Goal: Task Accomplishment & Management: Manage account settings

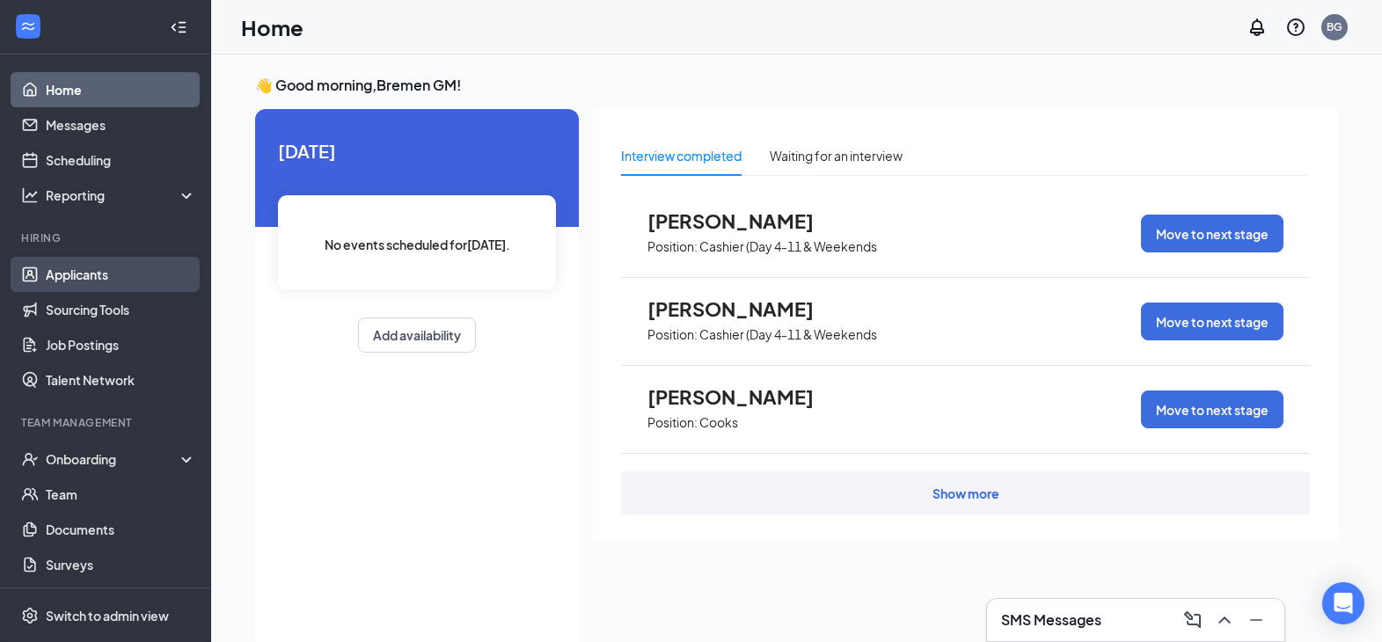
click at [62, 281] on link "Applicants" at bounding box center [121, 274] width 150 height 35
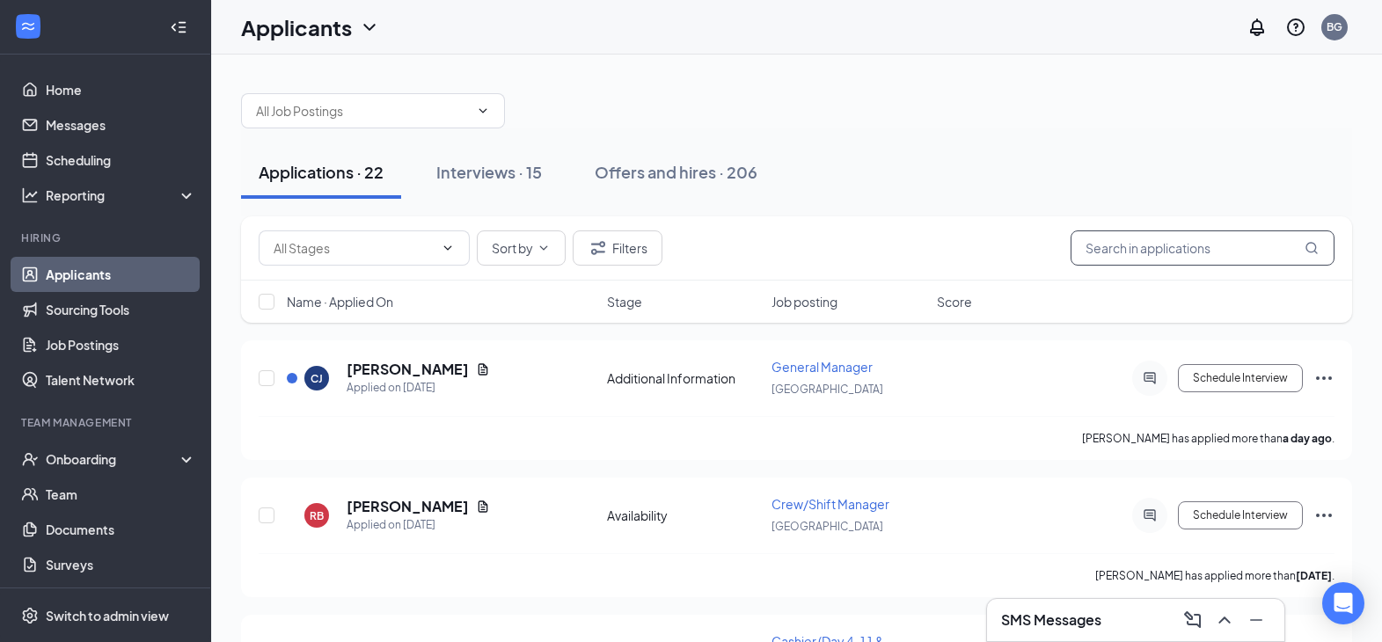
drag, startPoint x: 1180, startPoint y: 246, endPoint x: 1170, endPoint y: 246, distance: 9.7
click at [1171, 246] on input "text" at bounding box center [1202, 247] width 264 height 35
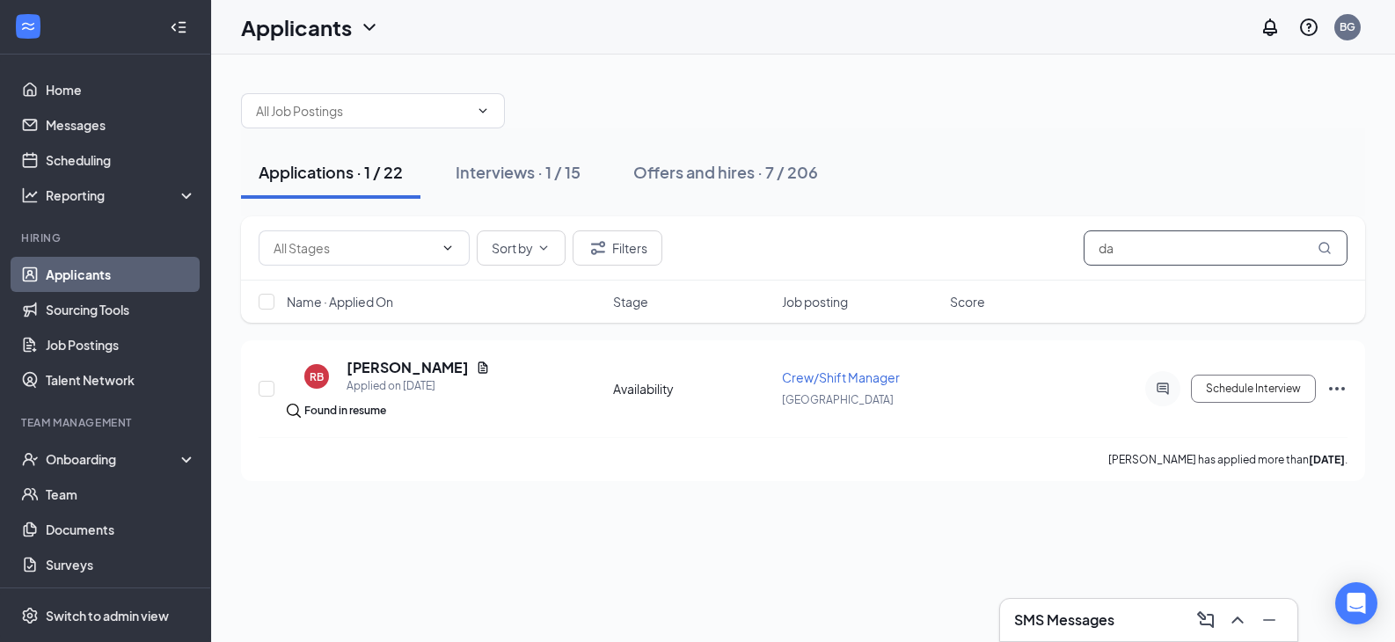
type input "d"
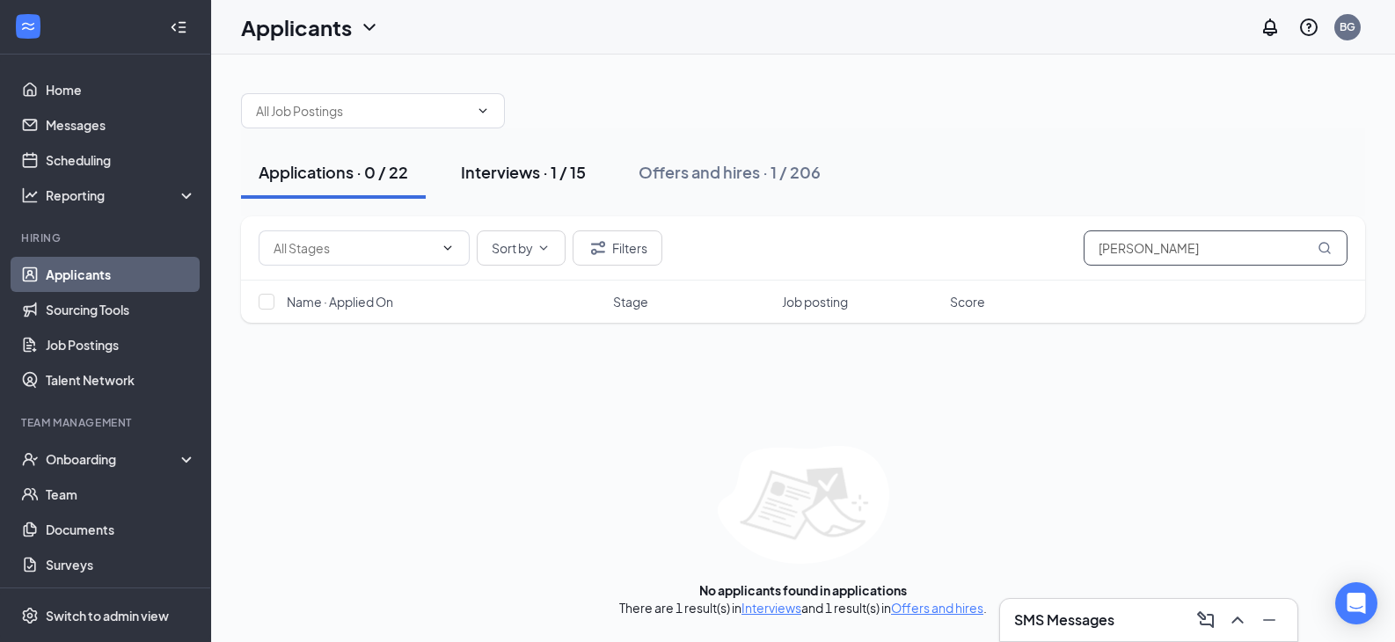
type input "[PERSON_NAME]"
click at [514, 173] on div "Interviews · 1 / 15" at bounding box center [523, 172] width 125 height 22
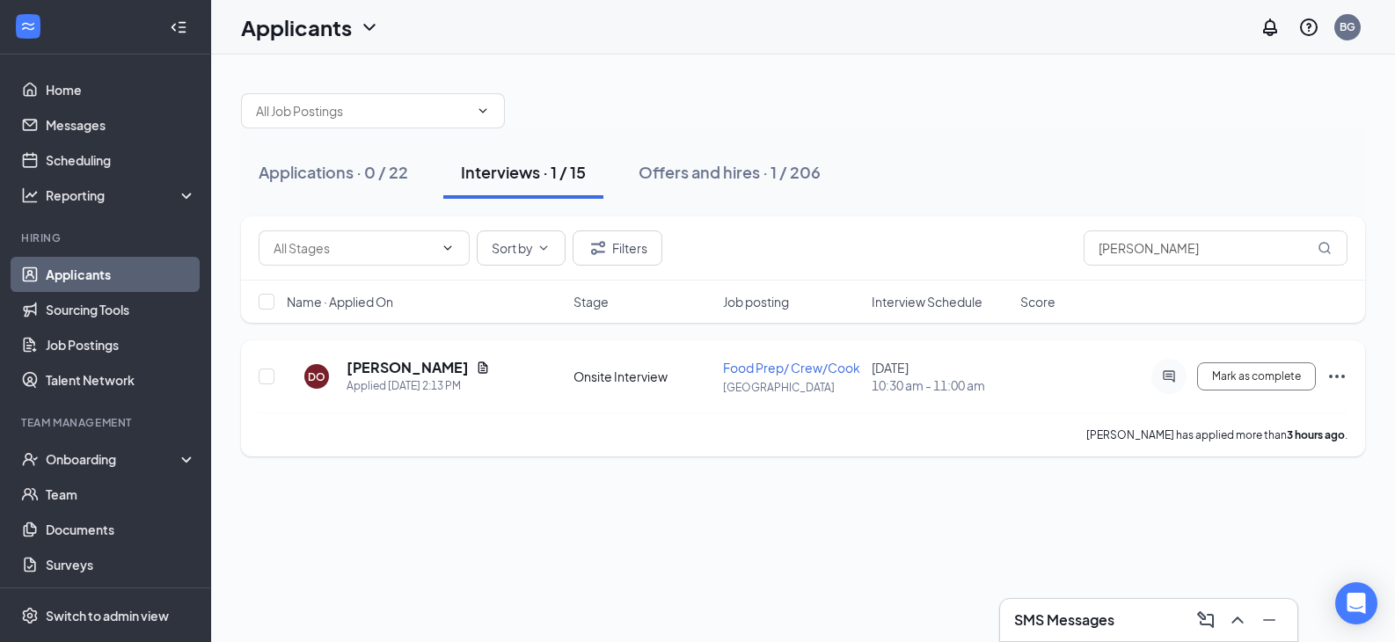
click at [1327, 372] on icon "Ellipses" at bounding box center [1336, 376] width 21 height 21
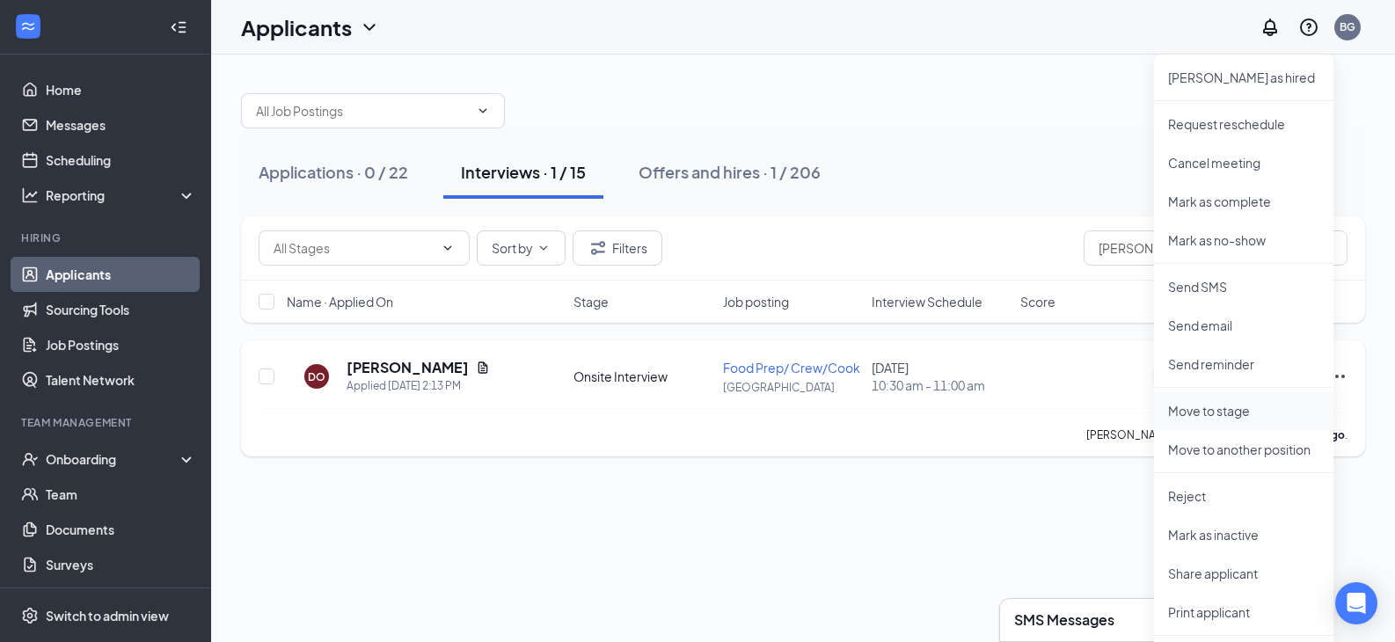
click at [1224, 412] on p "Move to stage" at bounding box center [1243, 411] width 151 height 18
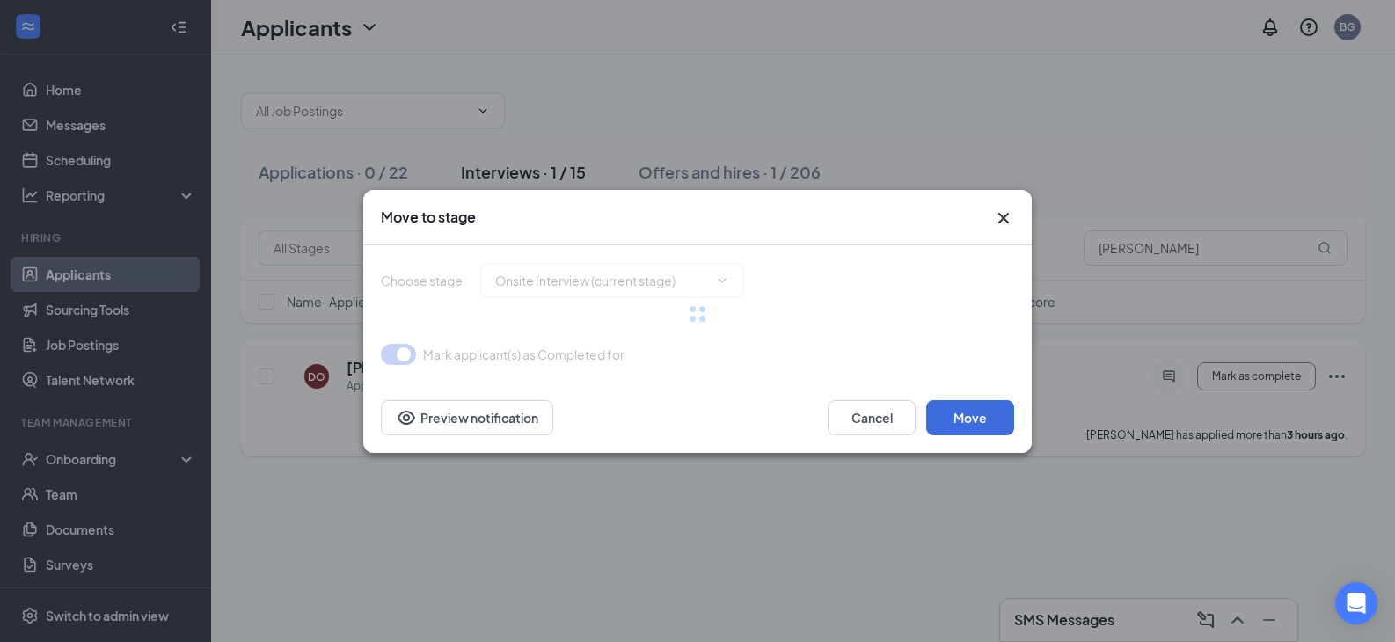
type input "Hiring Complete (final stage)"
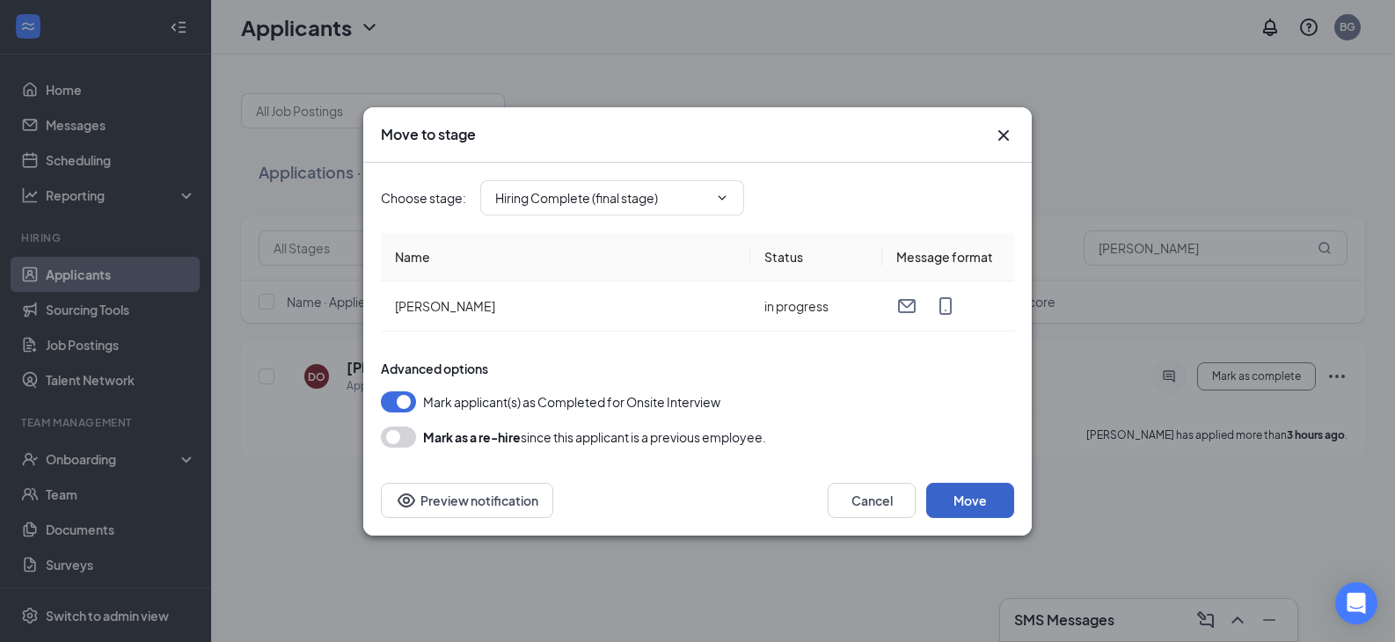
click at [973, 497] on button "Move" at bounding box center [970, 500] width 88 height 35
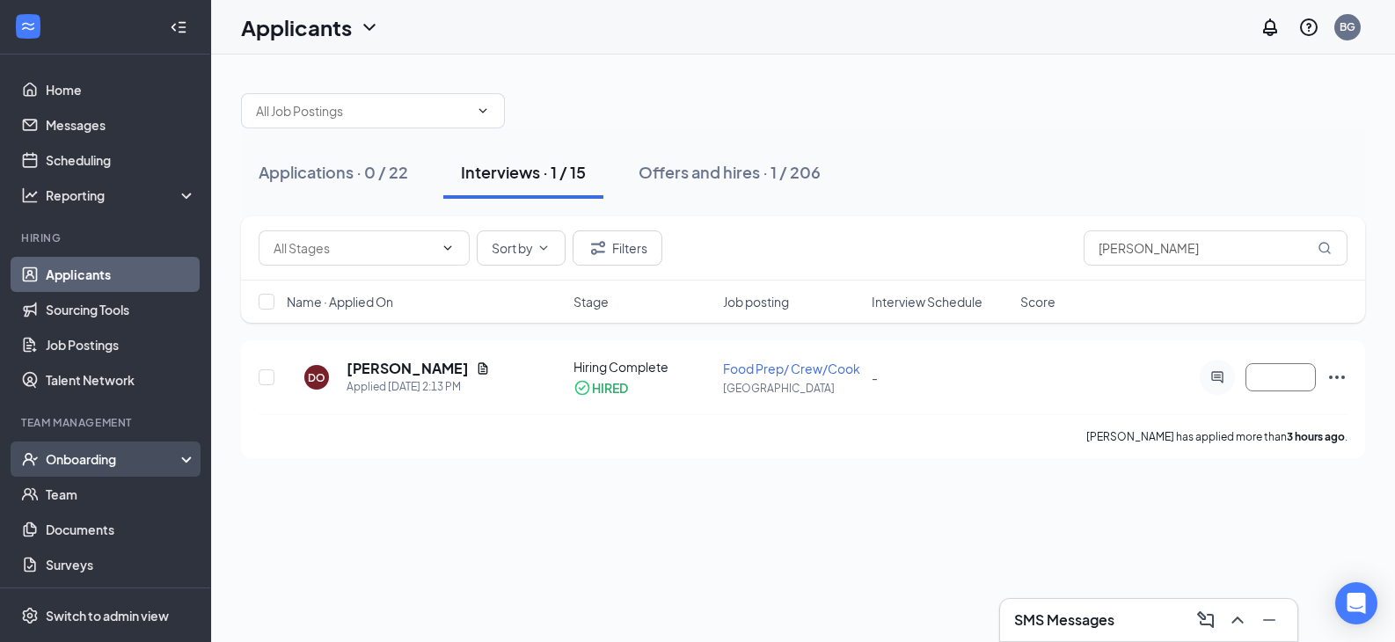
click at [136, 457] on div "Onboarding" at bounding box center [113, 459] width 135 height 18
click at [106, 491] on link "Overview" at bounding box center [121, 494] width 150 height 35
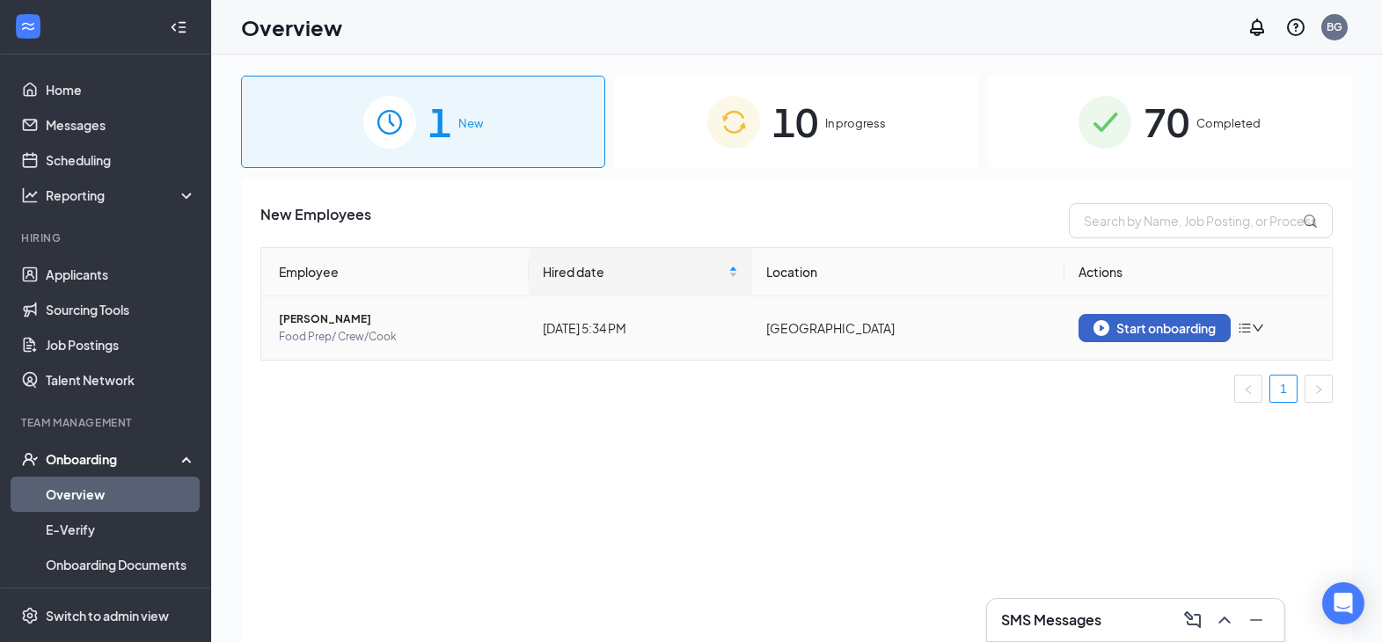
click at [1192, 329] on div "Start onboarding" at bounding box center [1154, 328] width 122 height 16
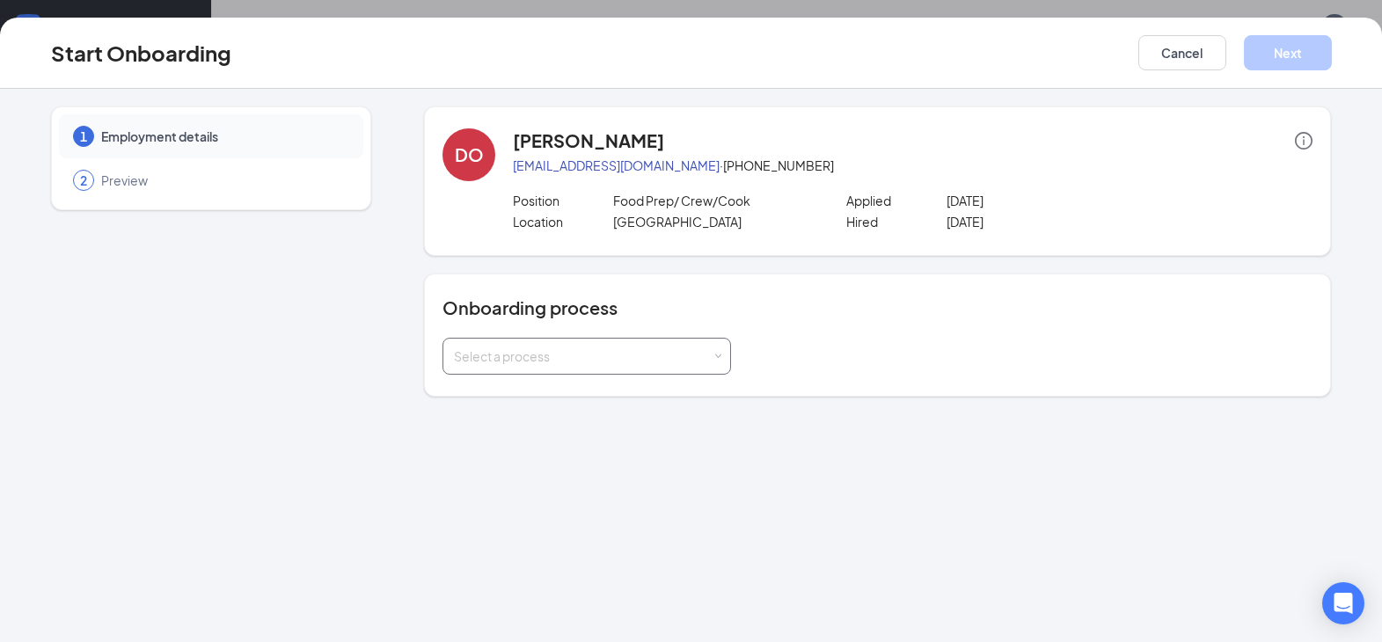
click at [487, 357] on div "Select a process" at bounding box center [583, 356] width 258 height 18
click at [519, 423] on span "[PERSON_NAME]'s Onboarding Module" at bounding box center [562, 425] width 227 height 16
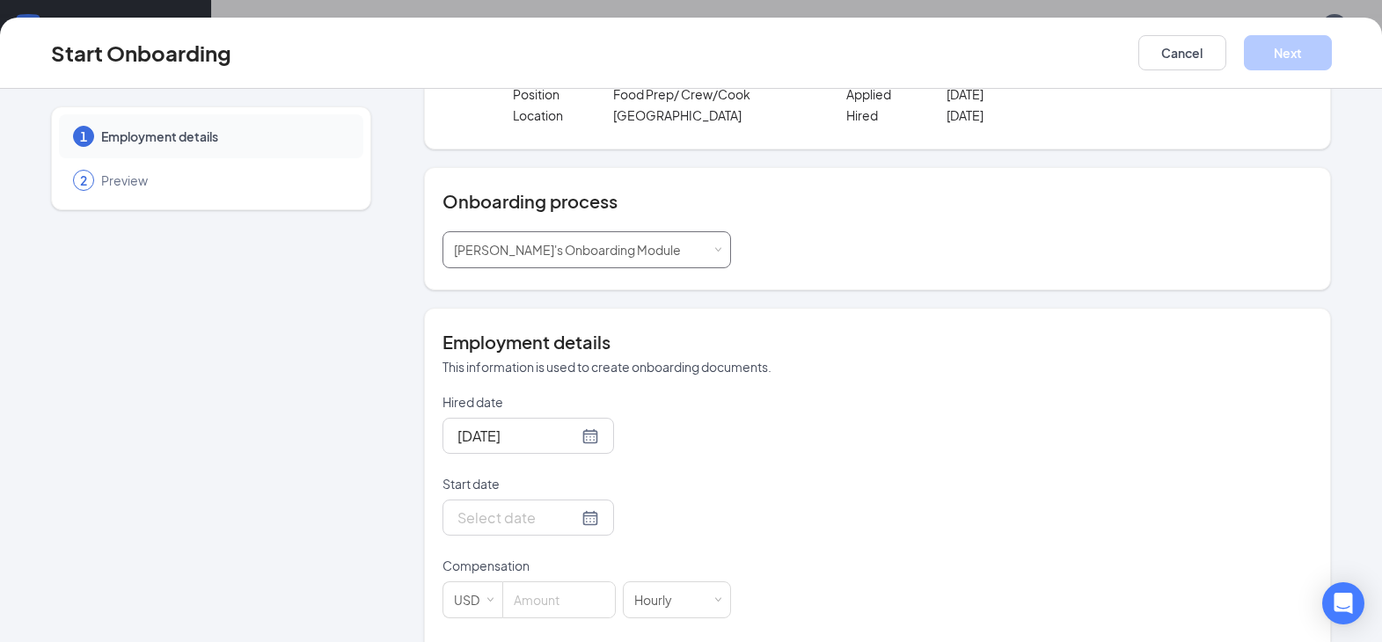
scroll to position [176, 0]
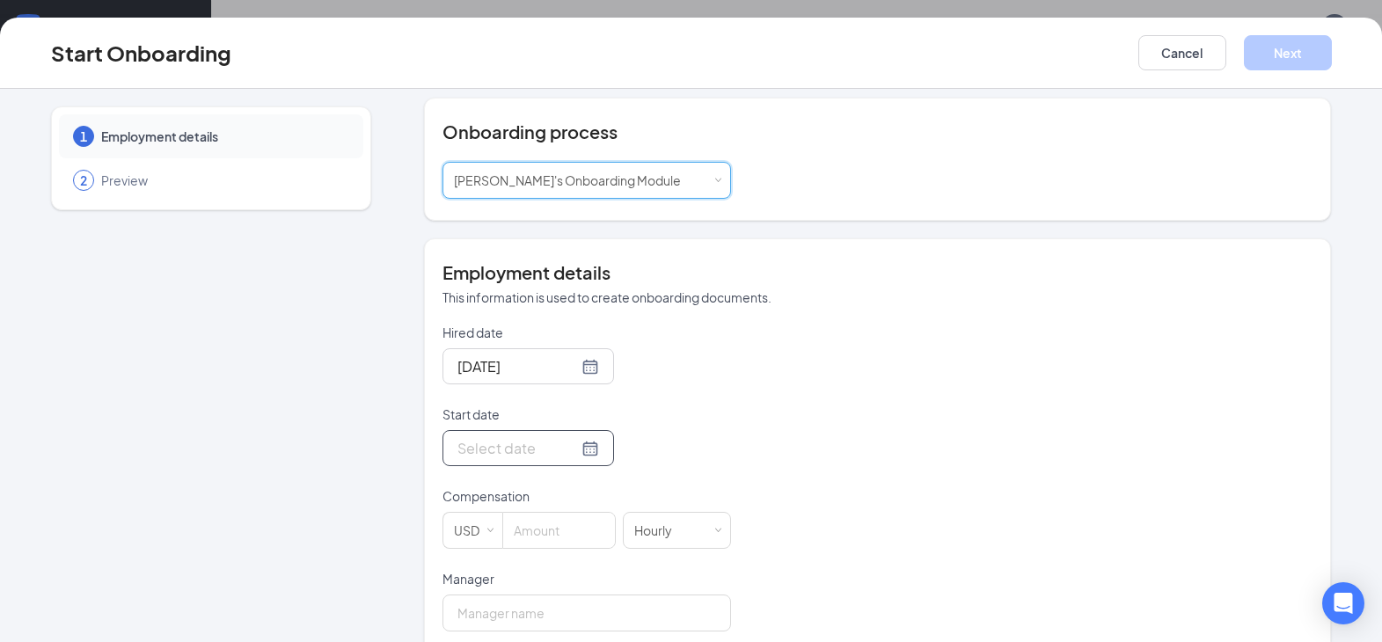
click at [537, 448] on input "Start date" at bounding box center [517, 448] width 120 height 22
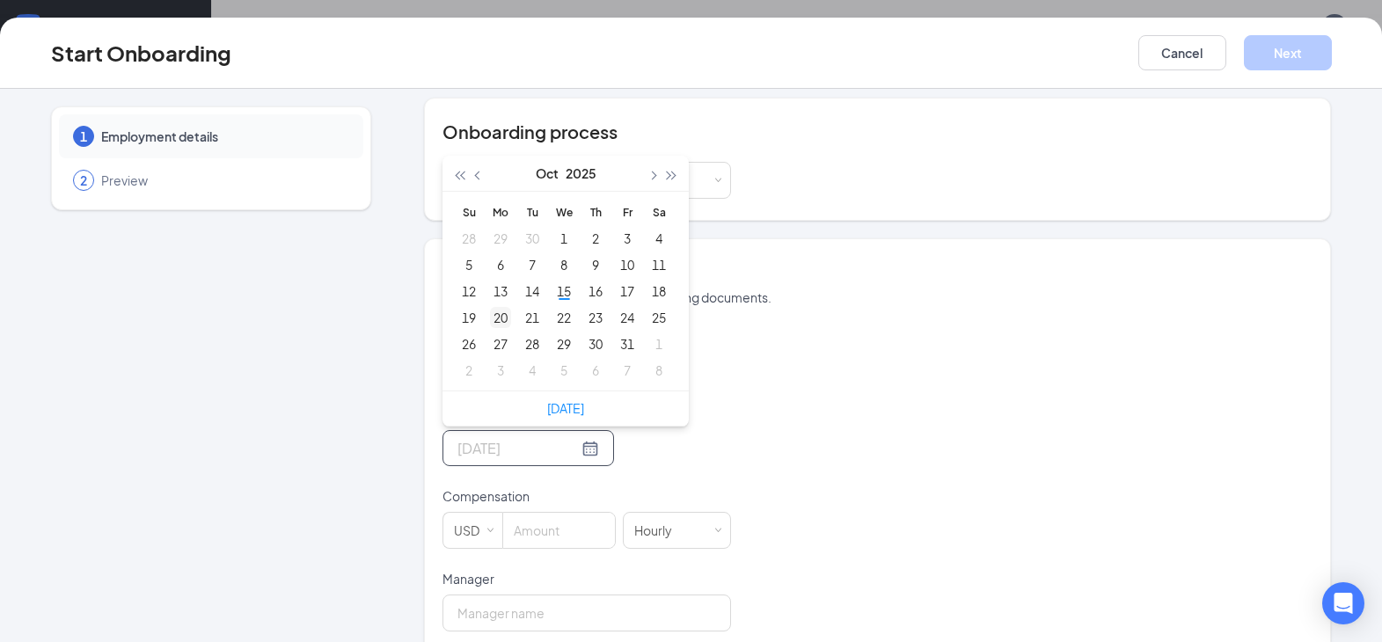
click at [492, 322] on div "20" at bounding box center [500, 317] width 21 height 21
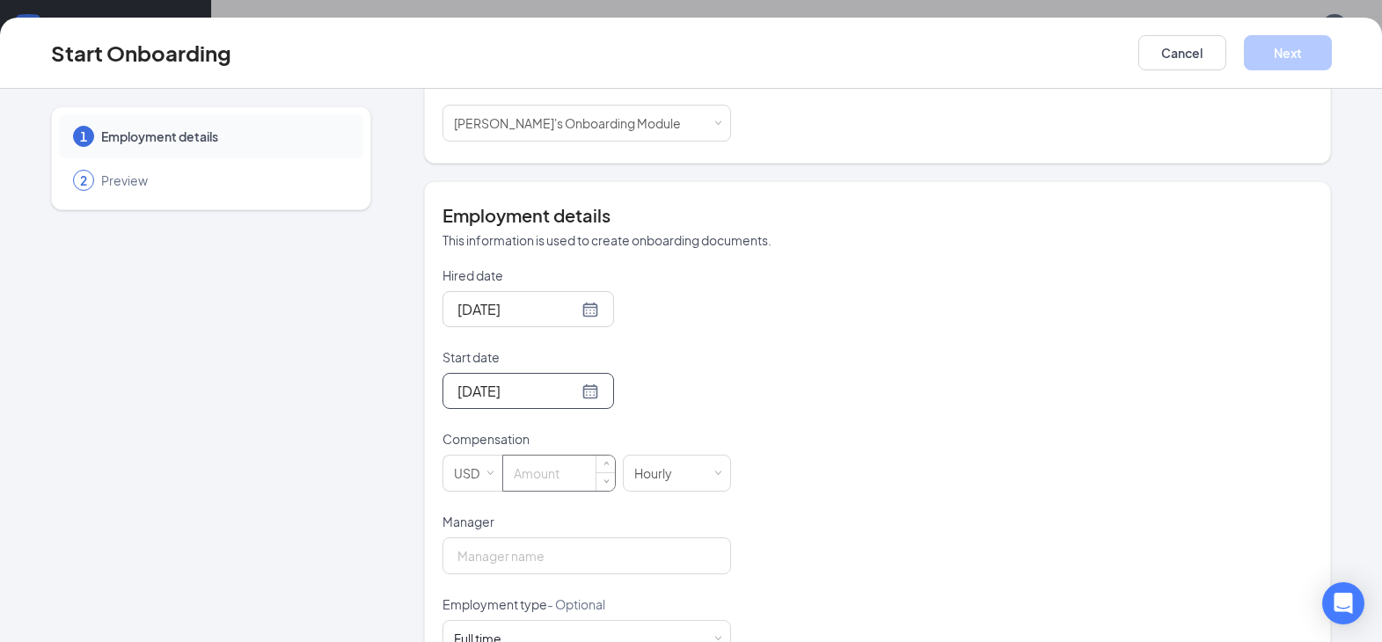
scroll to position [264, 0]
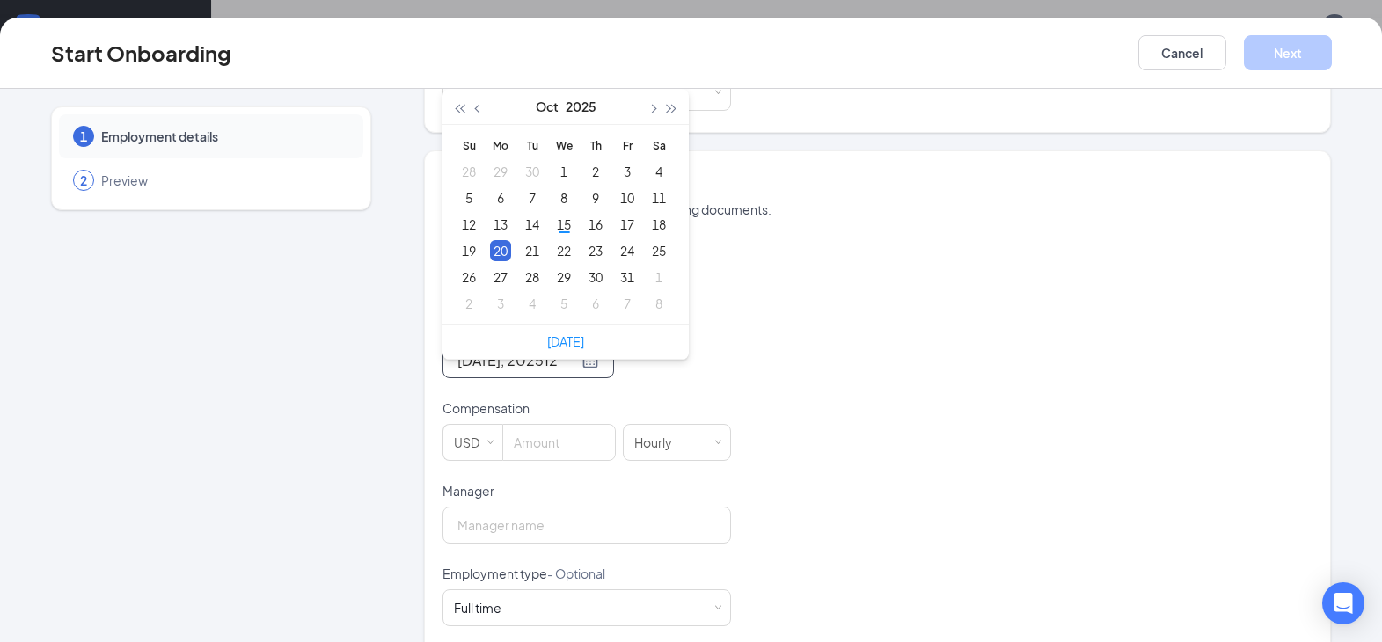
type input "[DATE]"
click at [550, 405] on p "Compensation" at bounding box center [586, 408] width 288 height 18
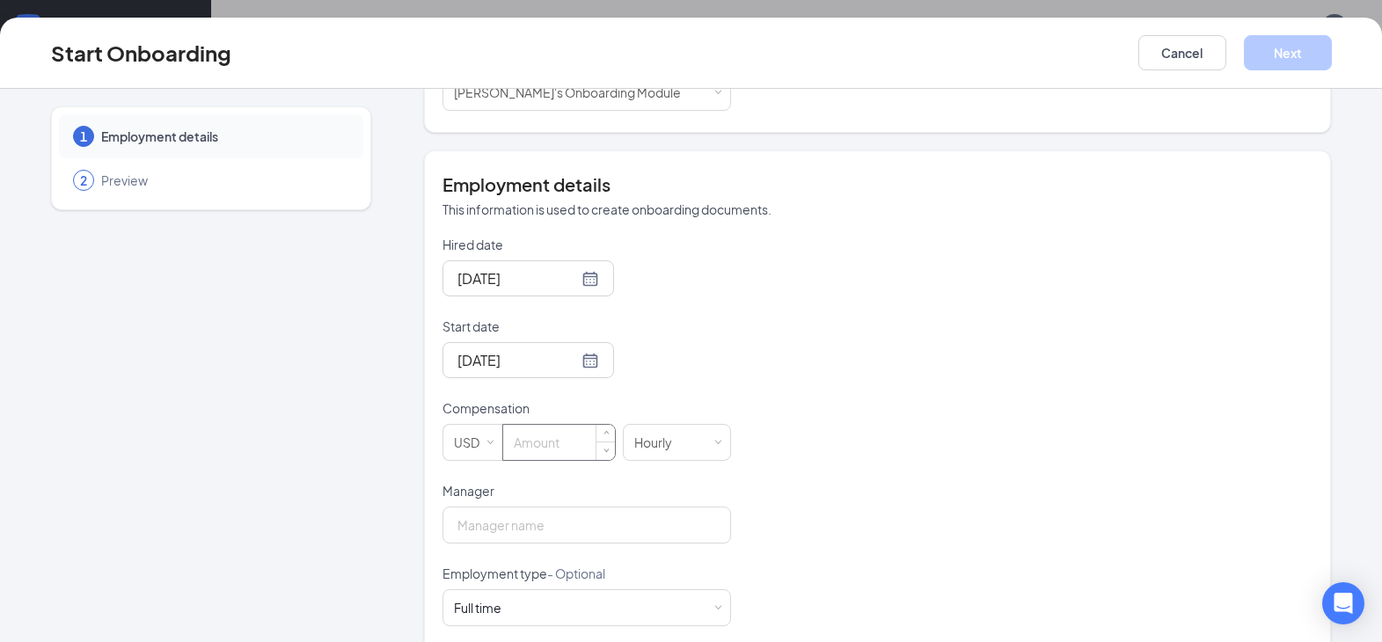
click at [550, 448] on input at bounding box center [559, 442] width 112 height 35
type input "12"
click at [543, 490] on p "Manager" at bounding box center [586, 491] width 288 height 18
click at [543, 507] on input "Manager" at bounding box center [586, 525] width 288 height 37
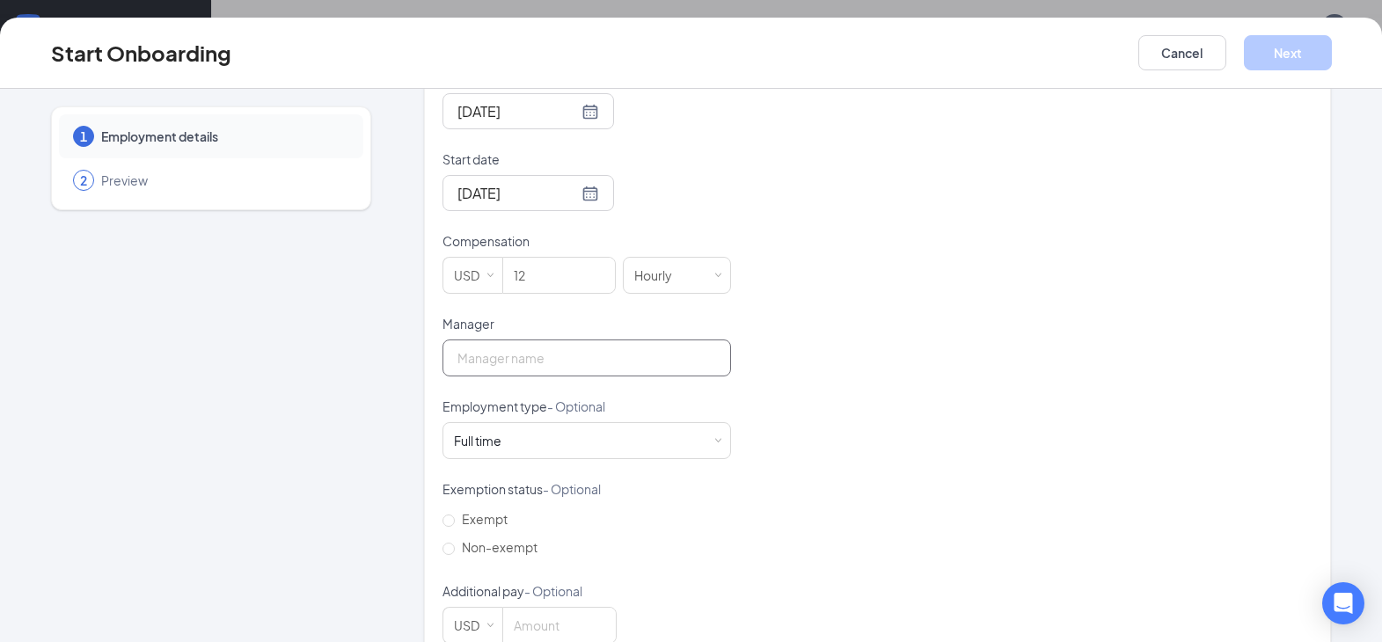
scroll to position [472, 0]
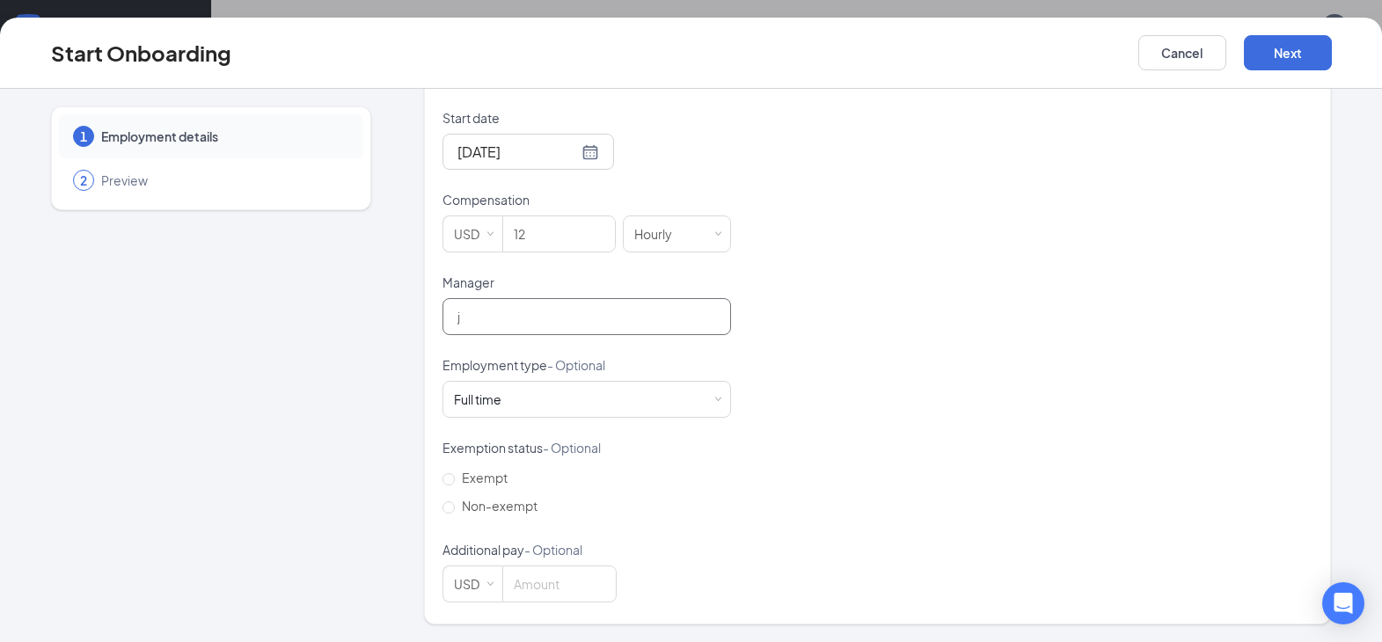
type input "[PERSON_NAME]"
click at [518, 398] on div "Full time Works 30+ hours per week and is reasonably expected to work" at bounding box center [587, 399] width 266 height 35
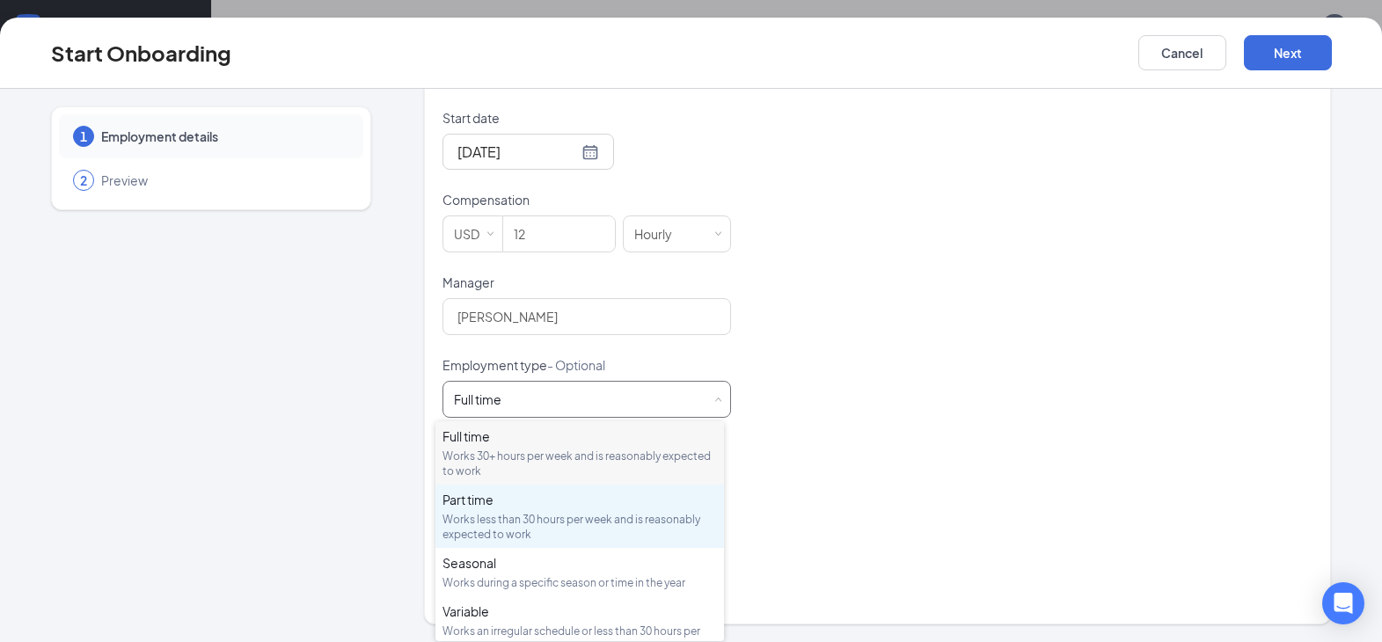
click at [523, 504] on div "Part time" at bounding box center [579, 500] width 274 height 18
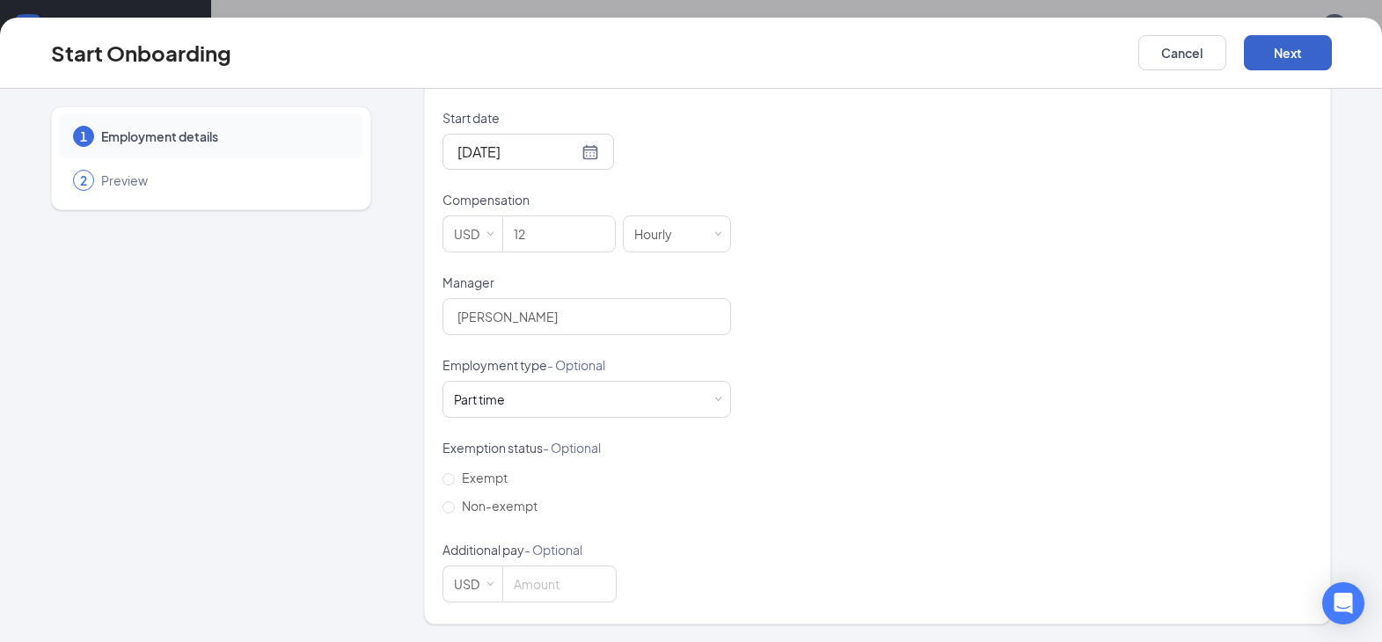
click at [1289, 54] on button "Next" at bounding box center [1287, 52] width 88 height 35
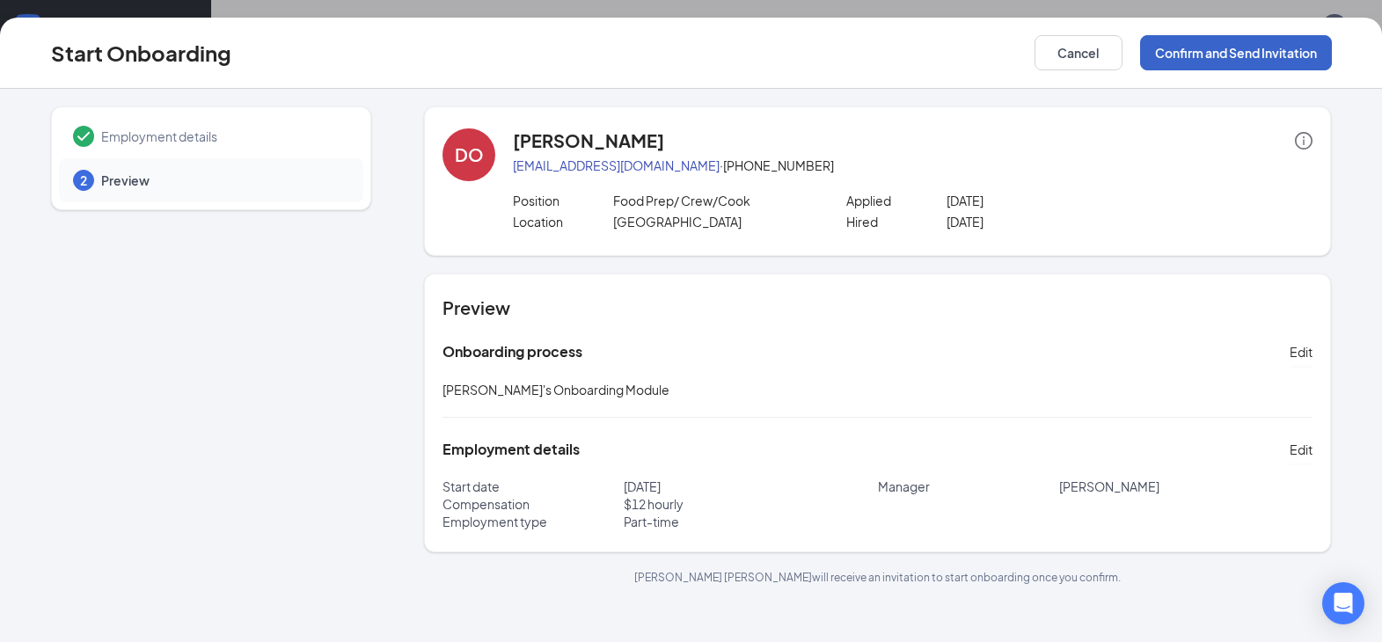
click at [1252, 48] on button "Confirm and Send Invitation" at bounding box center [1236, 52] width 192 height 35
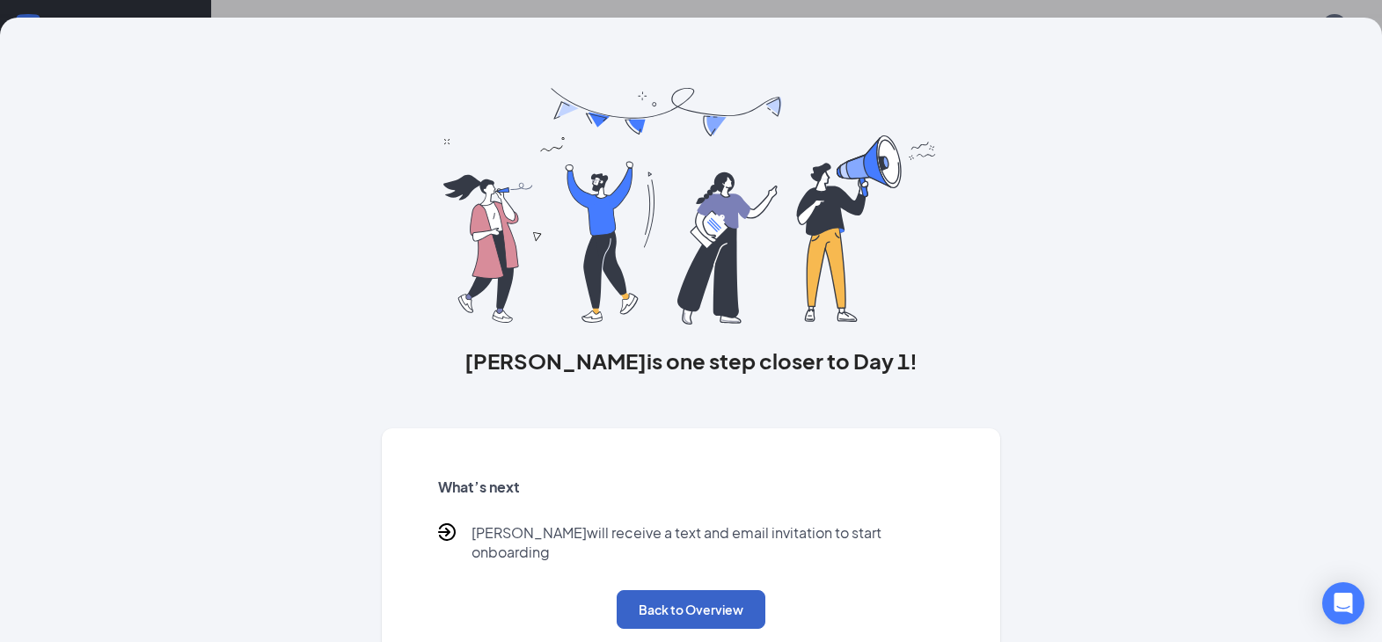
click at [662, 593] on button "Back to Overview" at bounding box center [690, 609] width 149 height 39
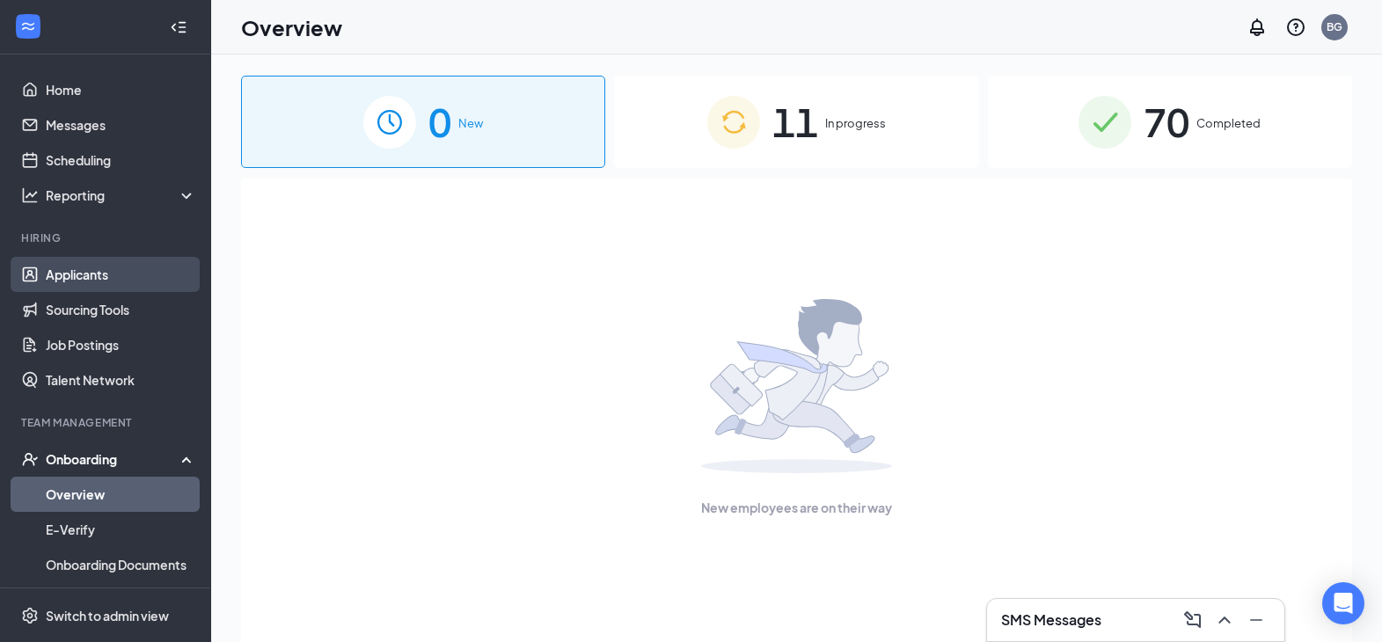
click at [104, 270] on link "Applicants" at bounding box center [121, 274] width 150 height 35
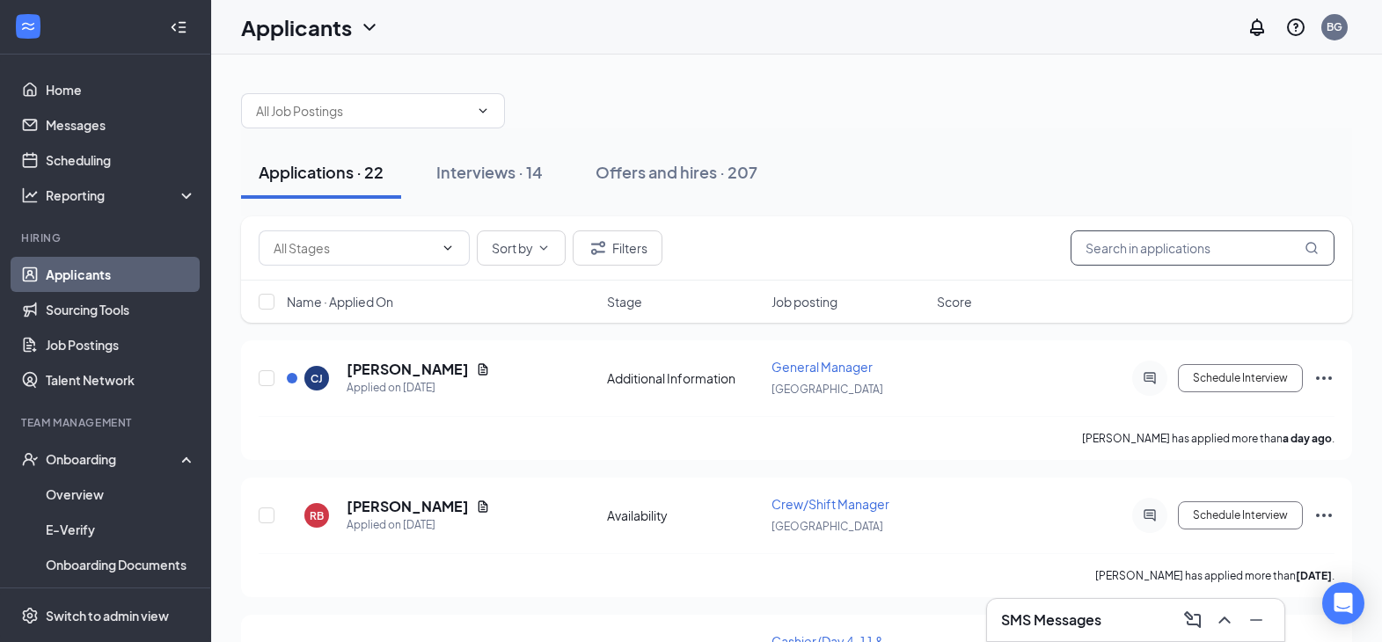
click at [1163, 245] on input "text" at bounding box center [1202, 247] width 264 height 35
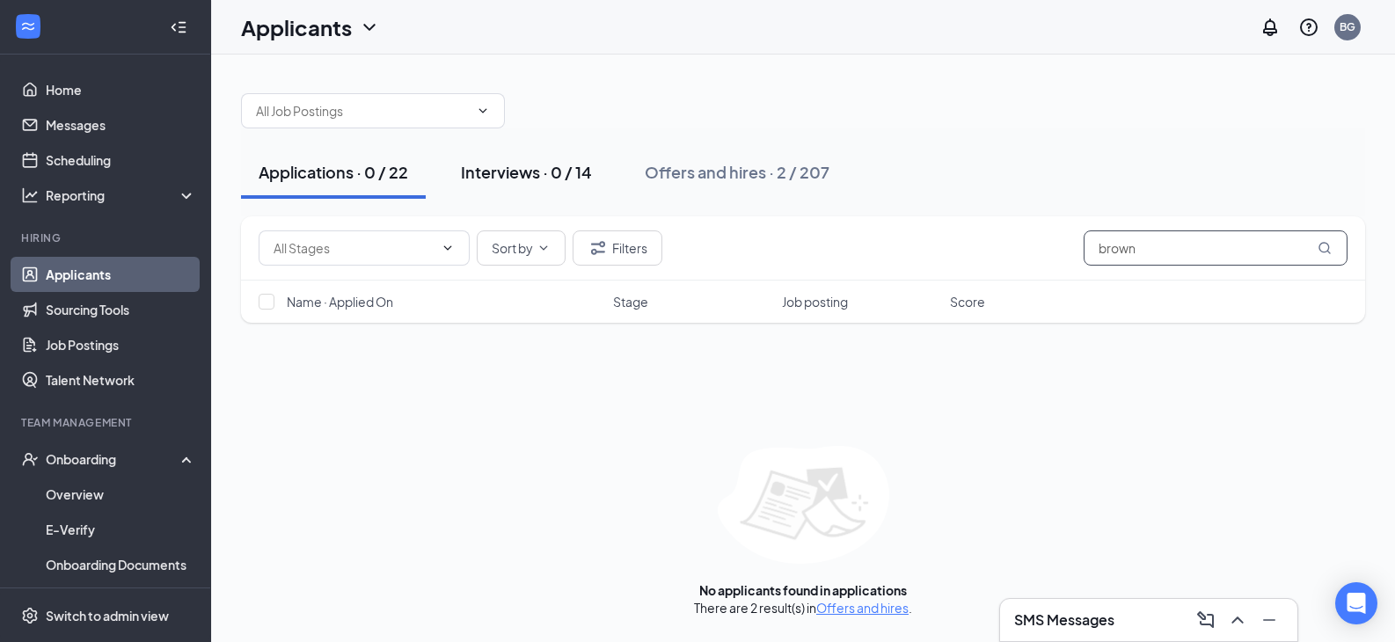
type input "brown"
click at [525, 171] on div "Interviews · 0 / 14" at bounding box center [526, 172] width 131 height 22
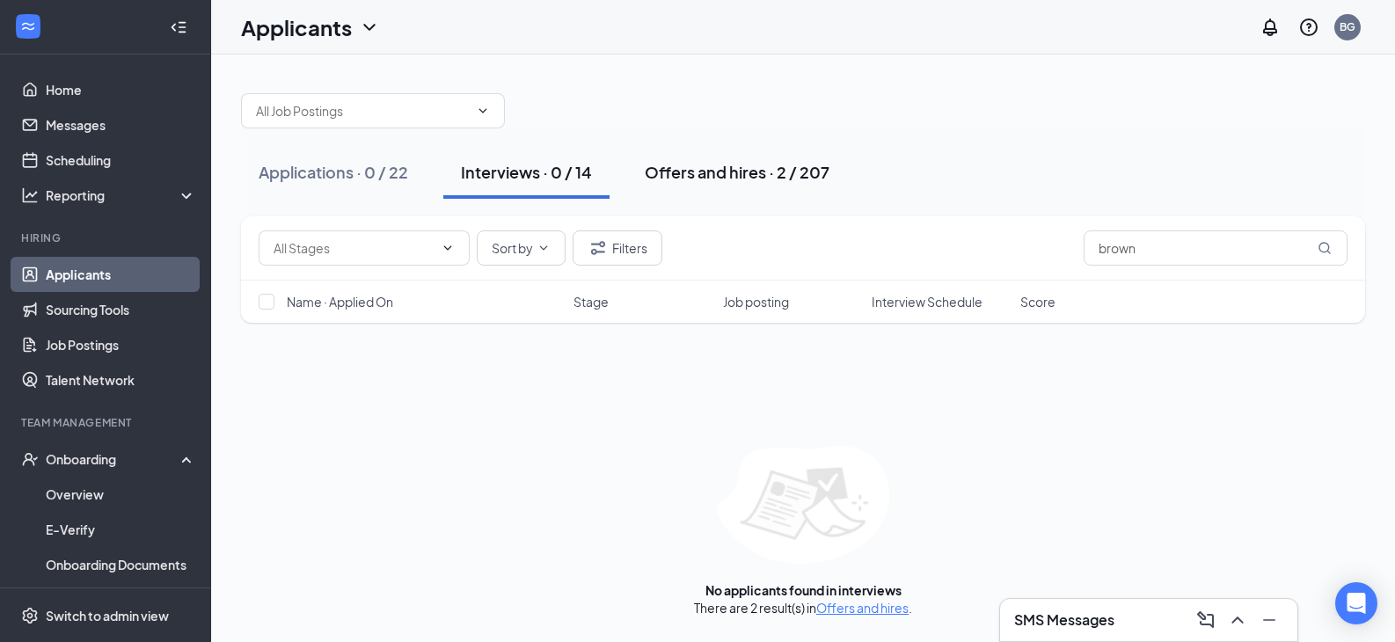
click at [746, 175] on div "Offers and hires · 2 / 207" at bounding box center [737, 172] width 185 height 22
